Goal: Navigation & Orientation: Understand site structure

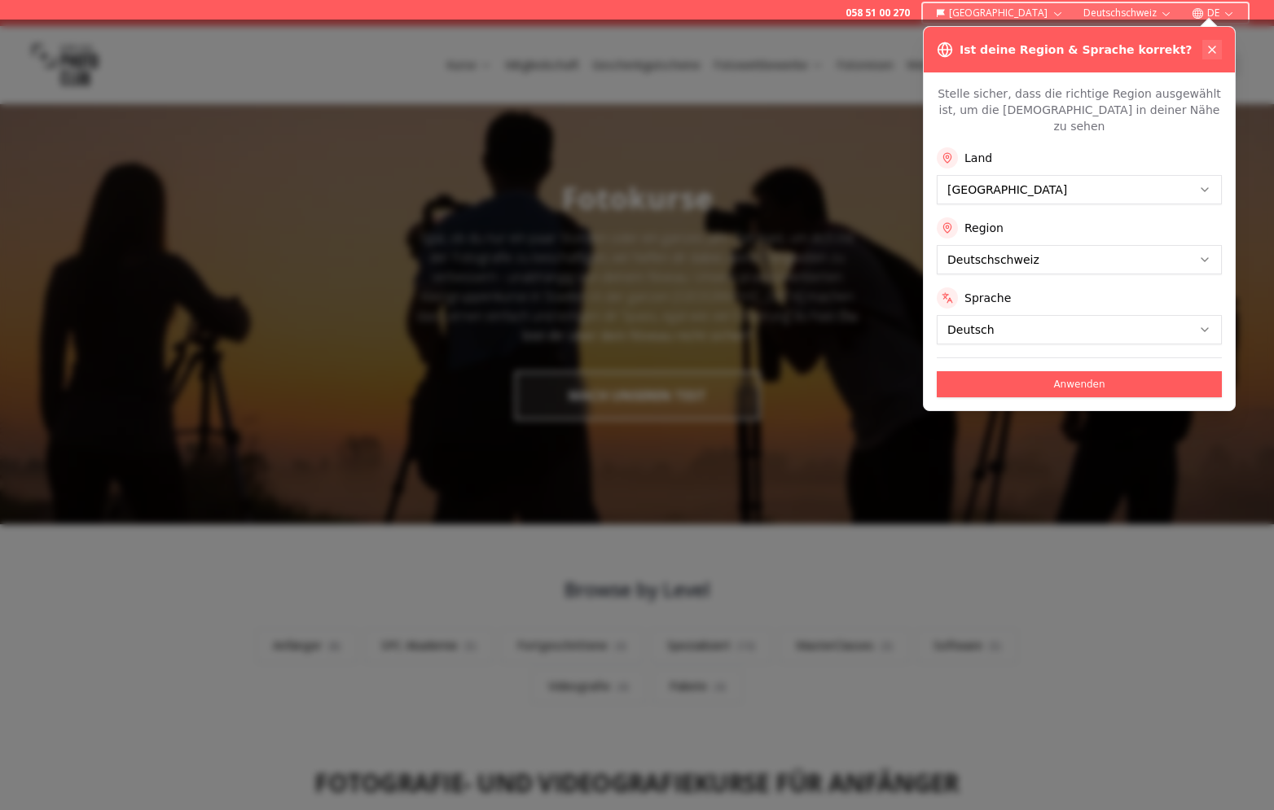
click at [1206, 48] on icon at bounding box center [1211, 49] width 13 height 13
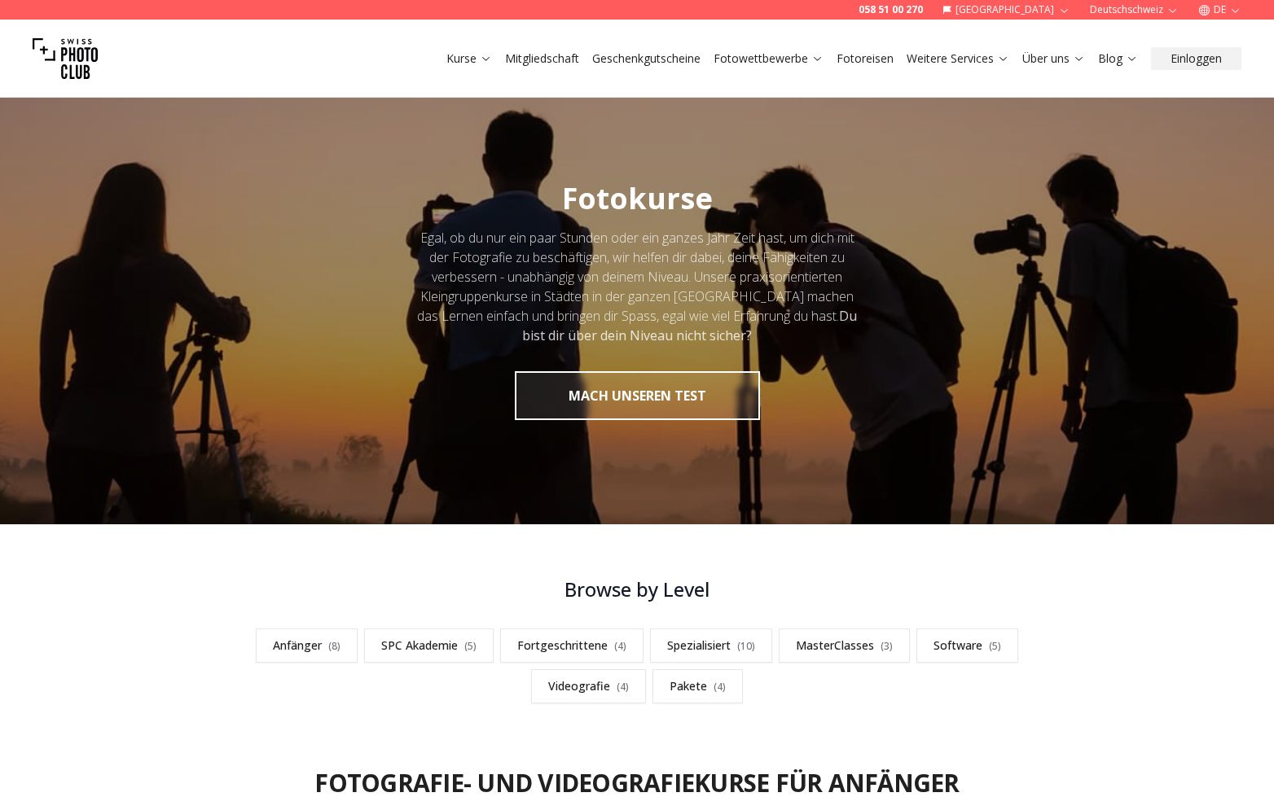
click at [547, 56] on link "Mitgliedschaft" at bounding box center [542, 58] width 74 height 16
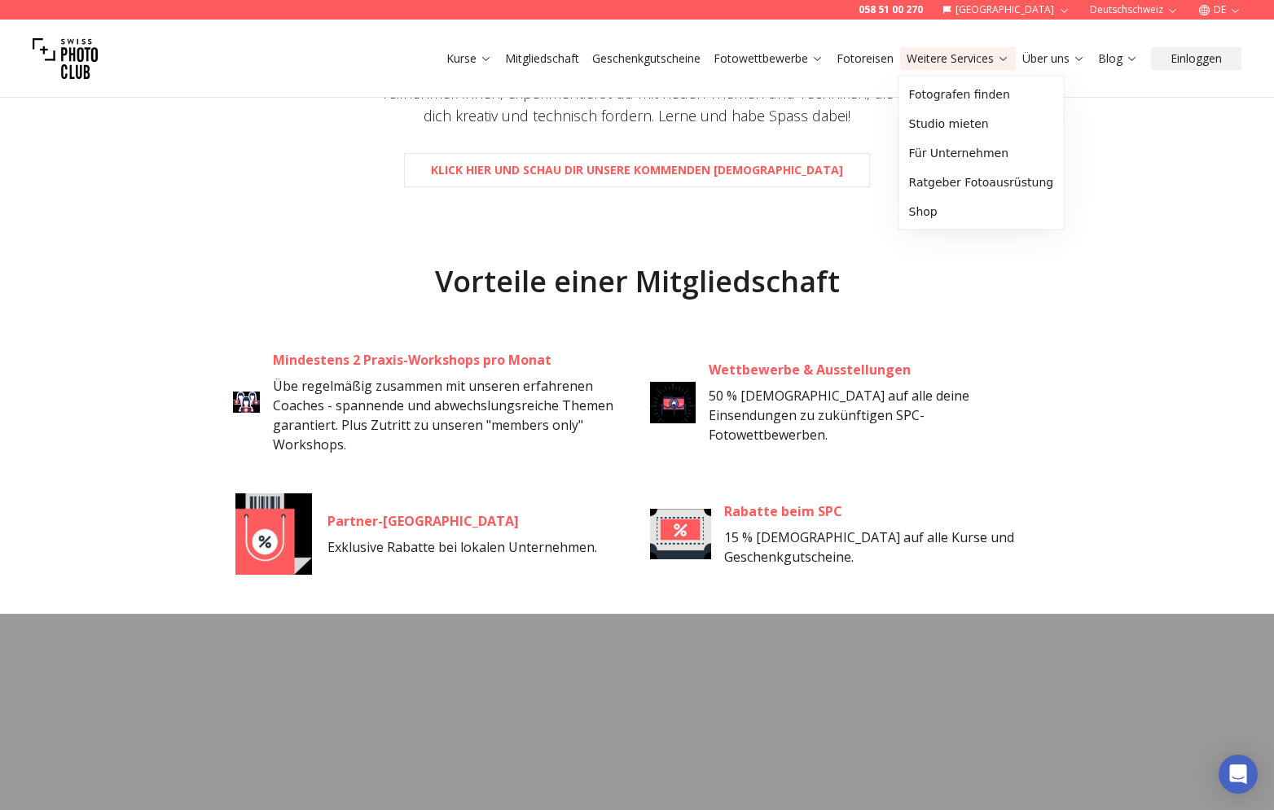
scroll to position [547, 0]
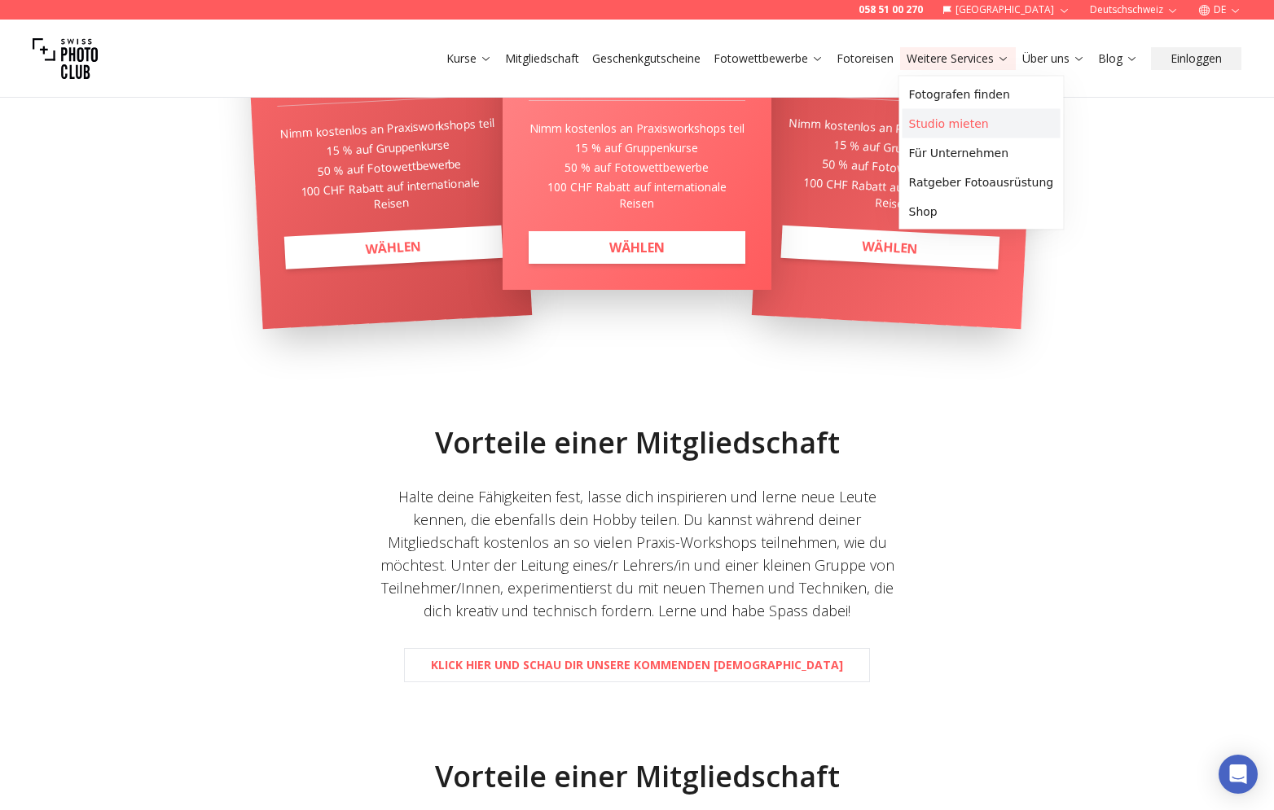
click at [950, 129] on link "Studio mieten" at bounding box center [981, 123] width 158 height 29
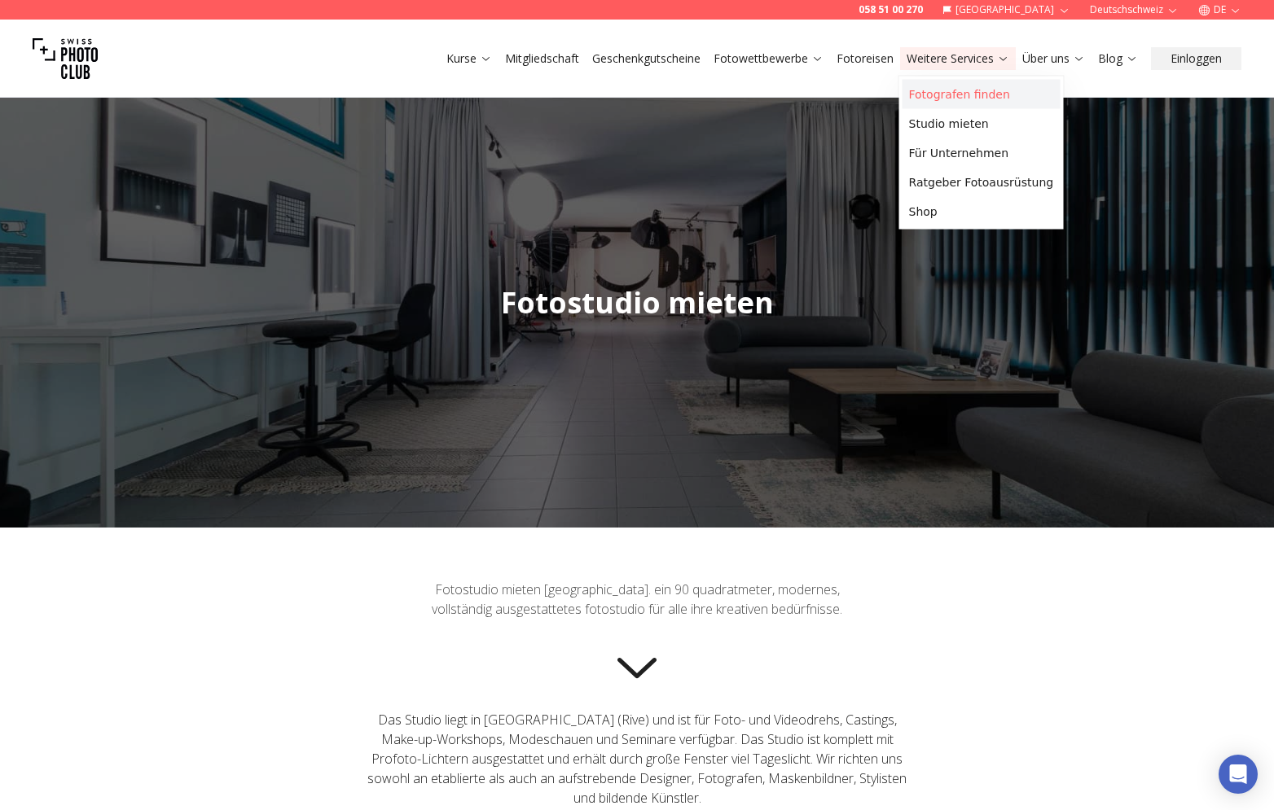
click at [981, 91] on link "Fotografen finden" at bounding box center [981, 94] width 158 height 29
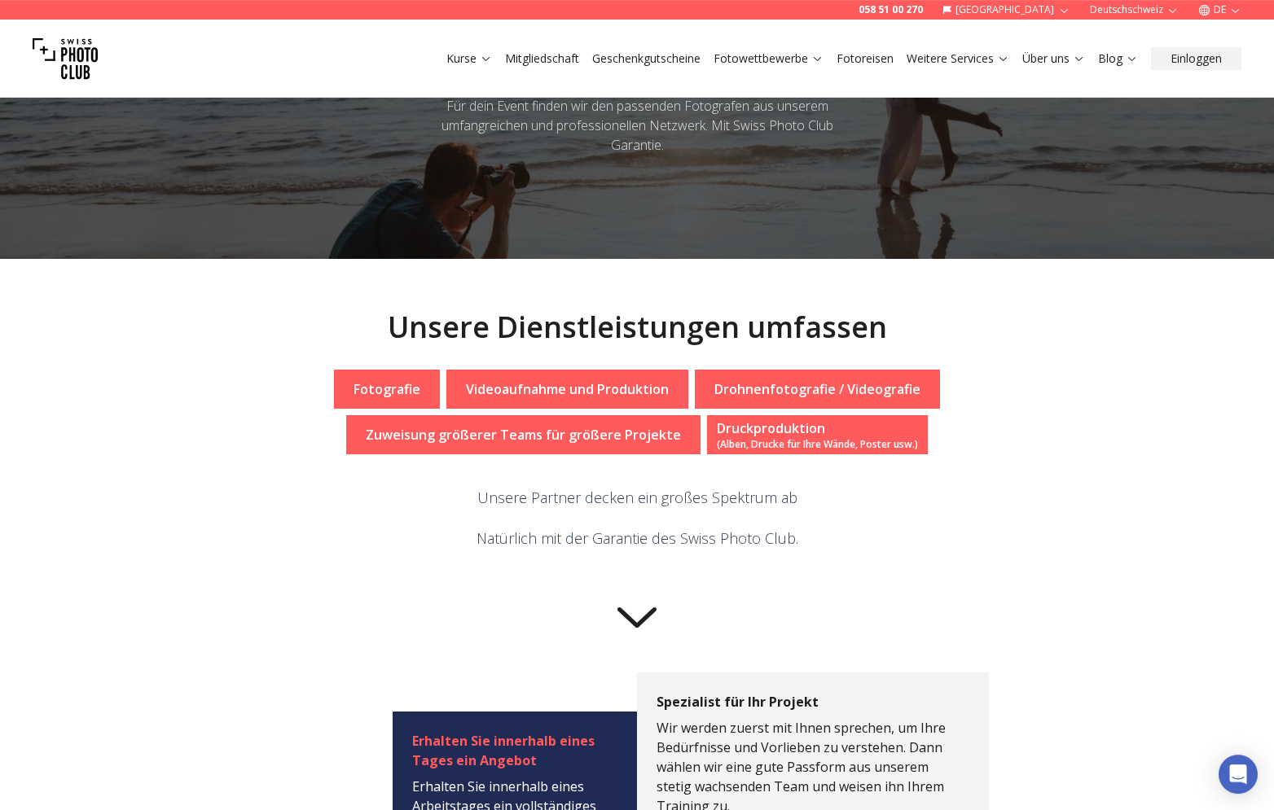
scroll to position [235, 0]
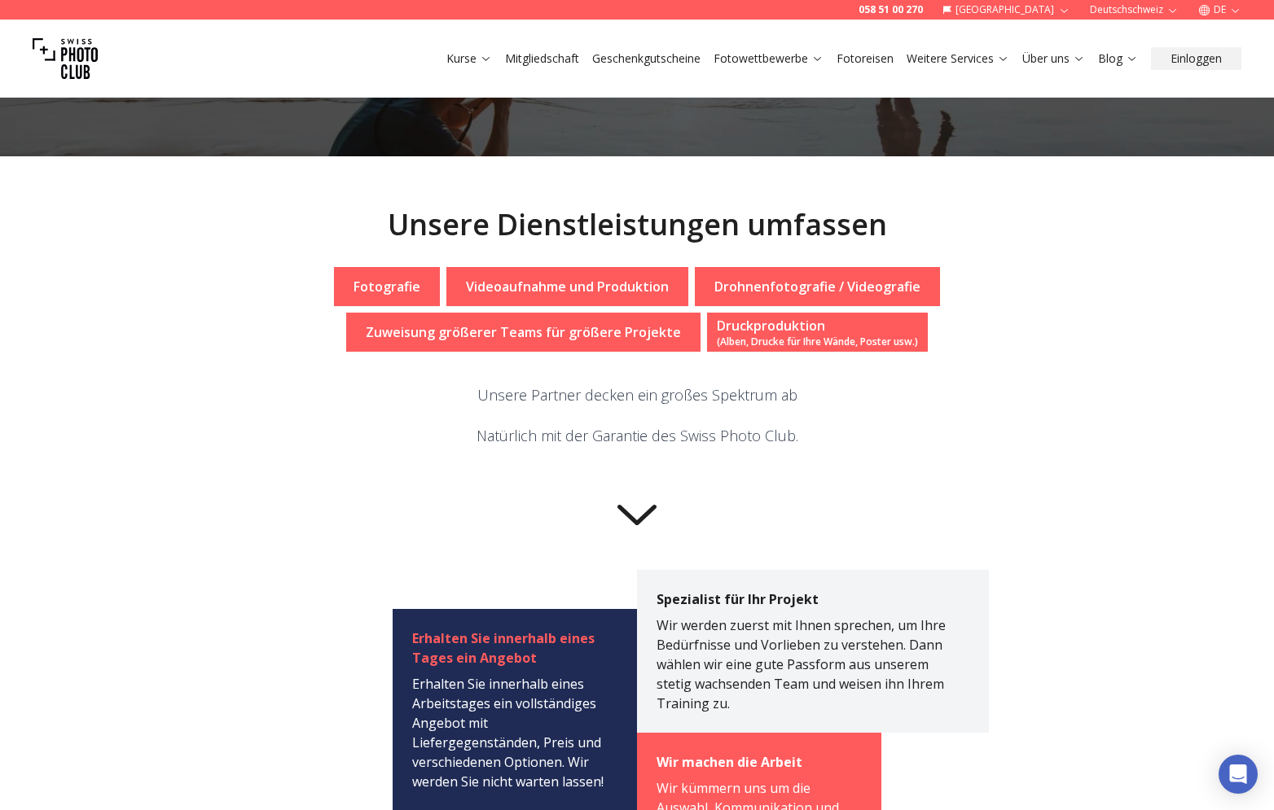
click at [372, 285] on p "Fotografie" at bounding box center [386, 287] width 67 height 20
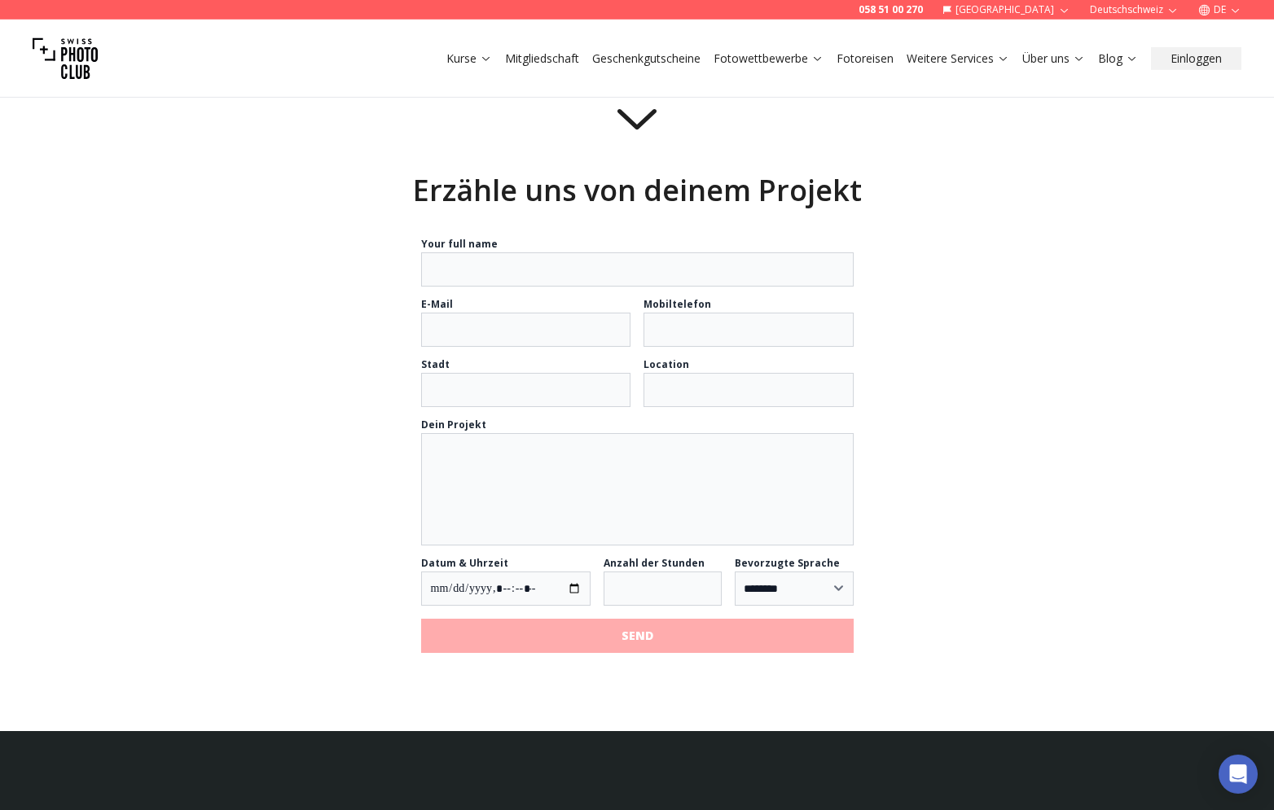
scroll to position [1538, 0]
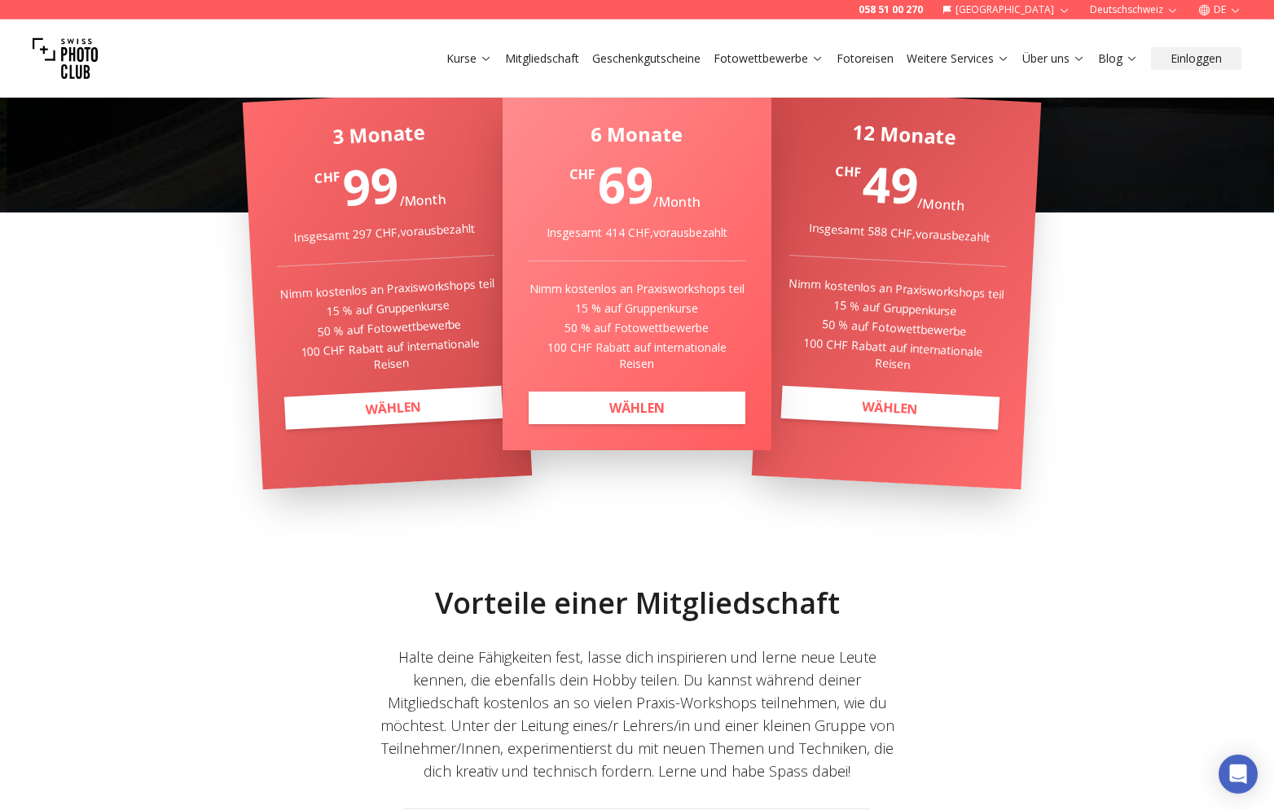
scroll to position [143, 0]
